Goal: Information Seeking & Learning: Learn about a topic

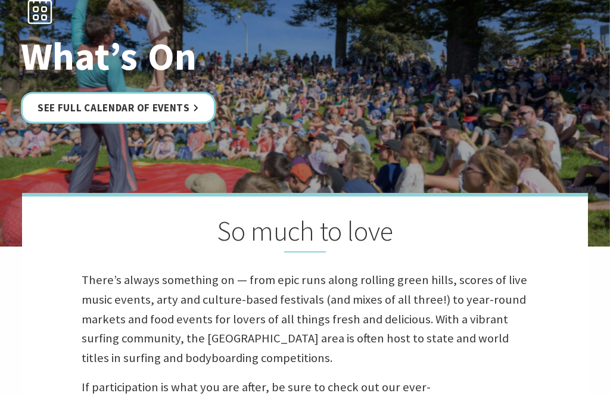
scroll to position [140, 0]
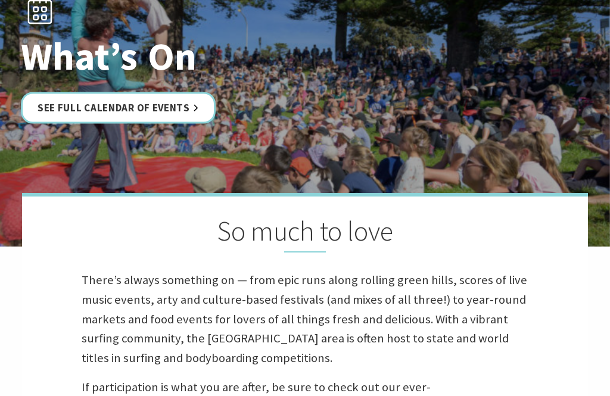
click at [57, 105] on link "See Full Calendar of Events" at bounding box center [118, 108] width 195 height 32
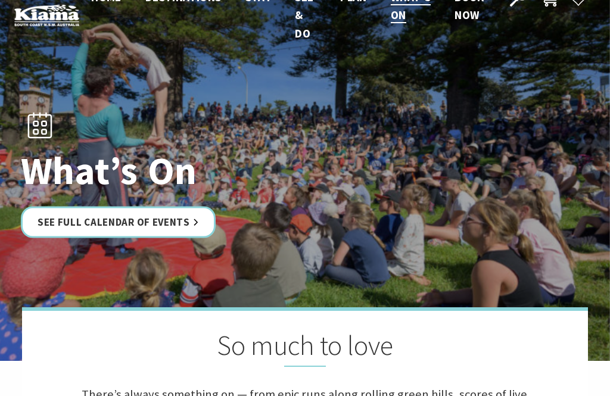
scroll to position [0, 0]
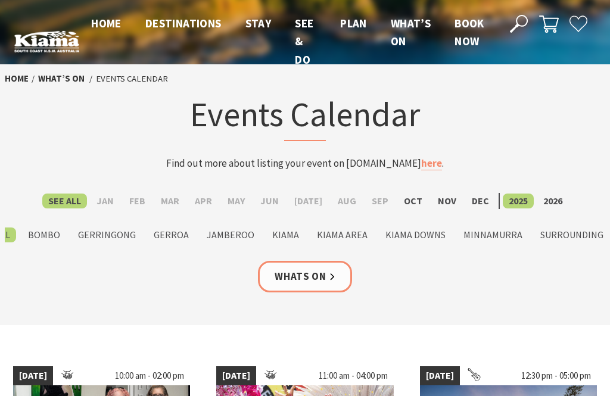
click at [432, 237] on label "Kiama Downs" at bounding box center [416, 235] width 72 height 15
click at [0, 0] on input "Kiama Downs" at bounding box center [0, 0] width 0 height 0
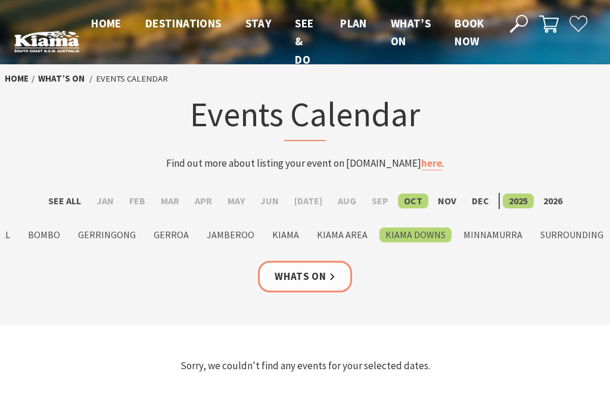
click at [348, 241] on label "Kiama Area" at bounding box center [342, 235] width 63 height 15
click at [0, 0] on input "Kiama Area" at bounding box center [0, 0] width 0 height 0
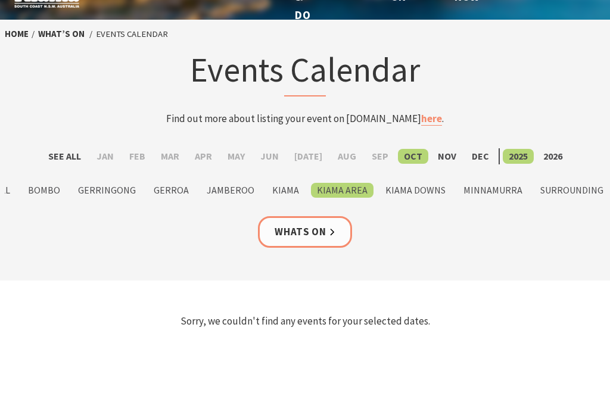
scroll to position [45, 0]
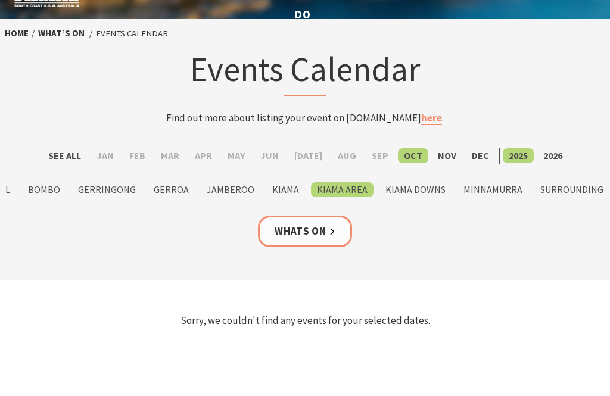
click at [40, 195] on label "Bombo" at bounding box center [44, 189] width 44 height 15
click at [0, 0] on input "Bombo" at bounding box center [0, 0] width 0 height 0
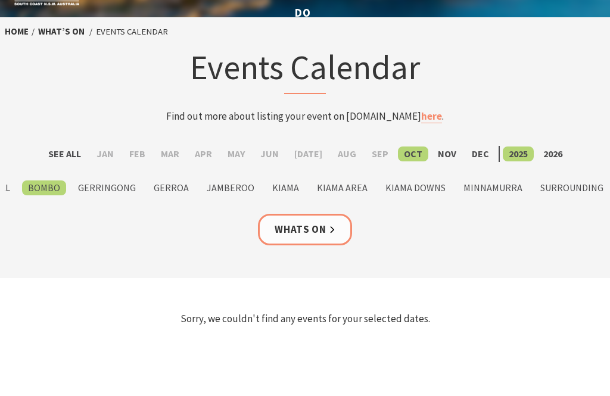
scroll to position [48, 0]
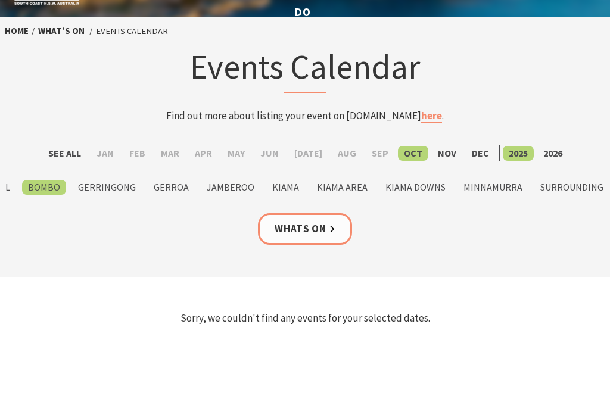
click at [491, 201] on div "See All Jan Feb Mar Apr May Jun [DATE] Aug Sep Oct Nov [DATE] 2026 See All Bomb…" at bounding box center [305, 179] width 610 height 68
click at [488, 194] on label "Minnamurra" at bounding box center [493, 187] width 71 height 15
click at [0, 0] on input "Minnamurra" at bounding box center [0, 0] width 0 height 0
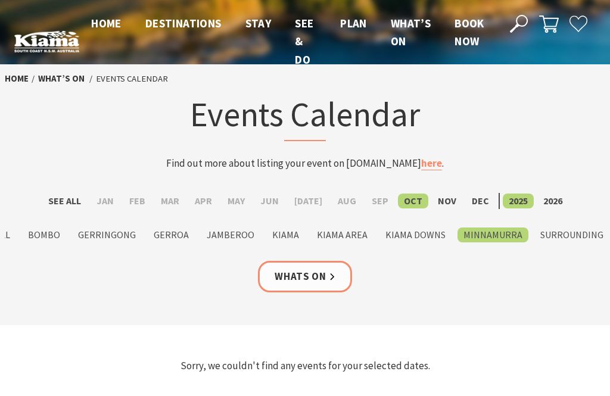
click at [0, 66] on header "Open Nav Close Nav Home Destinations Towns & Villages Kiama Gerringong Gerroa J…" at bounding box center [305, 41] width 610 height 83
